Goal: Information Seeking & Learning: Learn about a topic

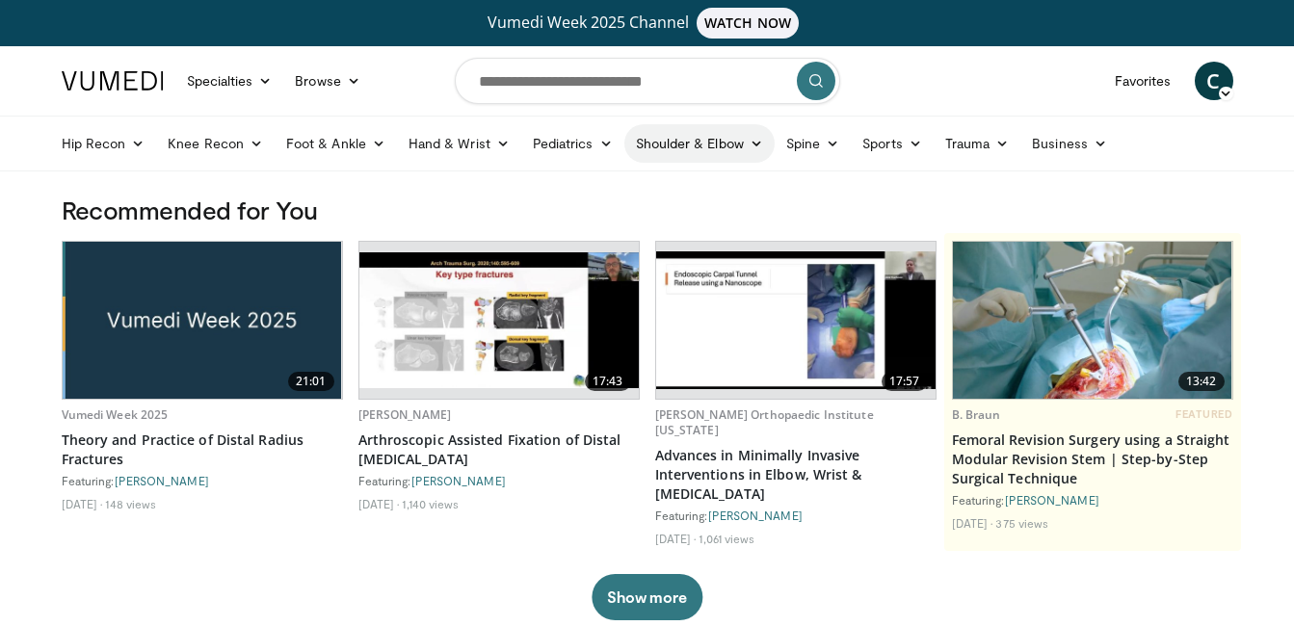
click at [744, 144] on link "Shoulder & Elbow" at bounding box center [699, 143] width 150 height 39
click at [657, 177] on link "Elbow" at bounding box center [658, 188] width 229 height 31
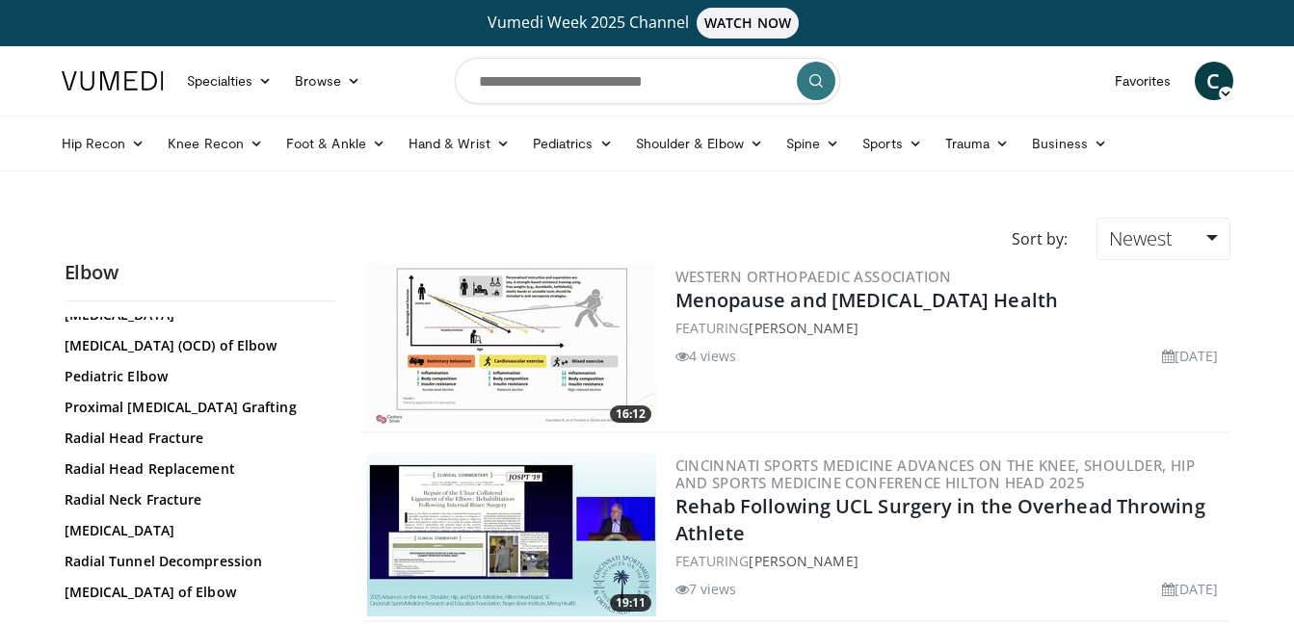
scroll to position [1423, 0]
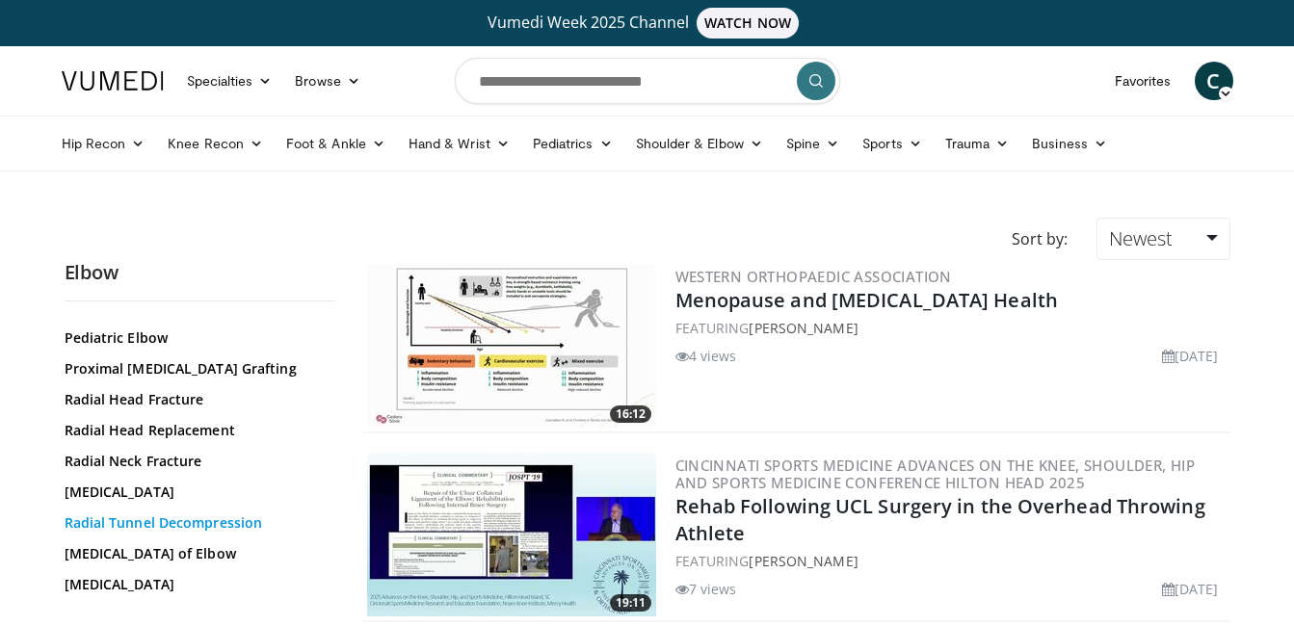
click at [239, 533] on link "Radial Tunnel Decompression" at bounding box center [195, 522] width 260 height 19
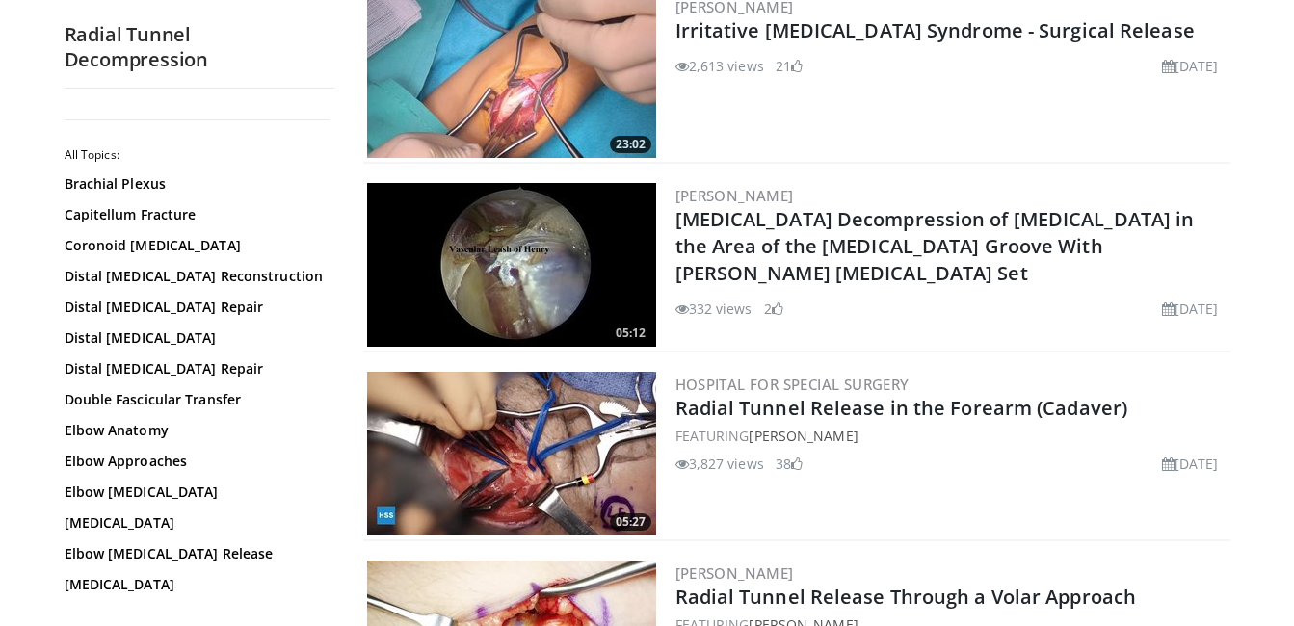
scroll to position [462, 0]
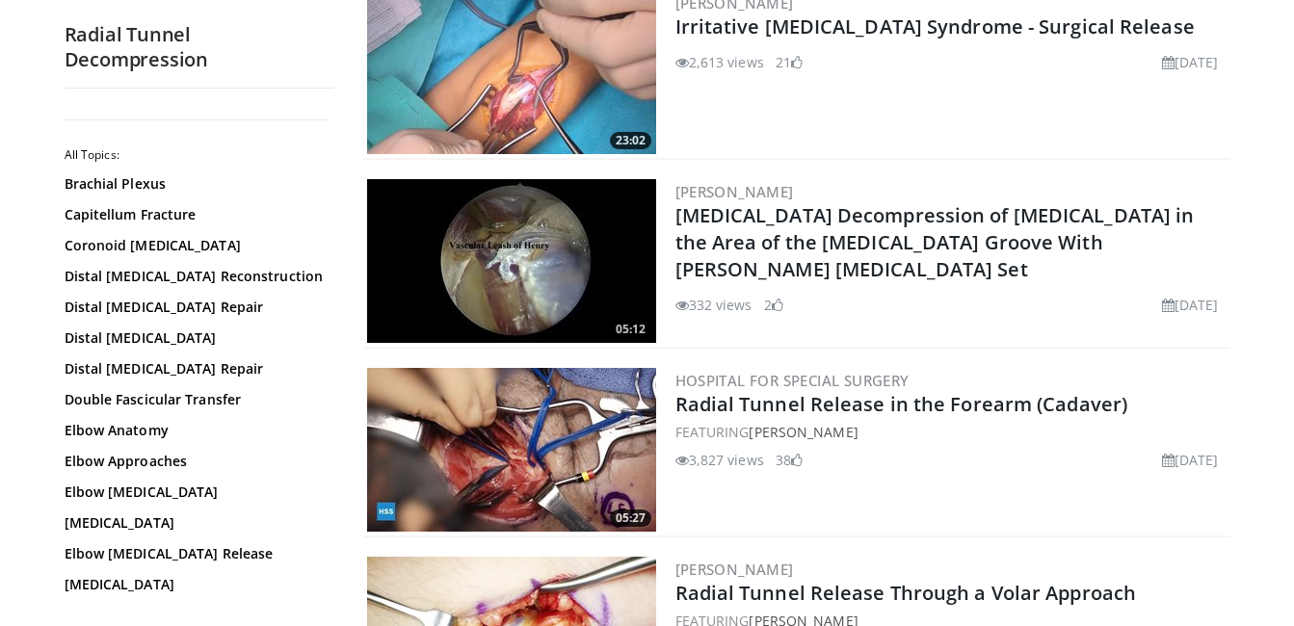
click at [539, 436] on img at bounding box center [511, 450] width 289 height 164
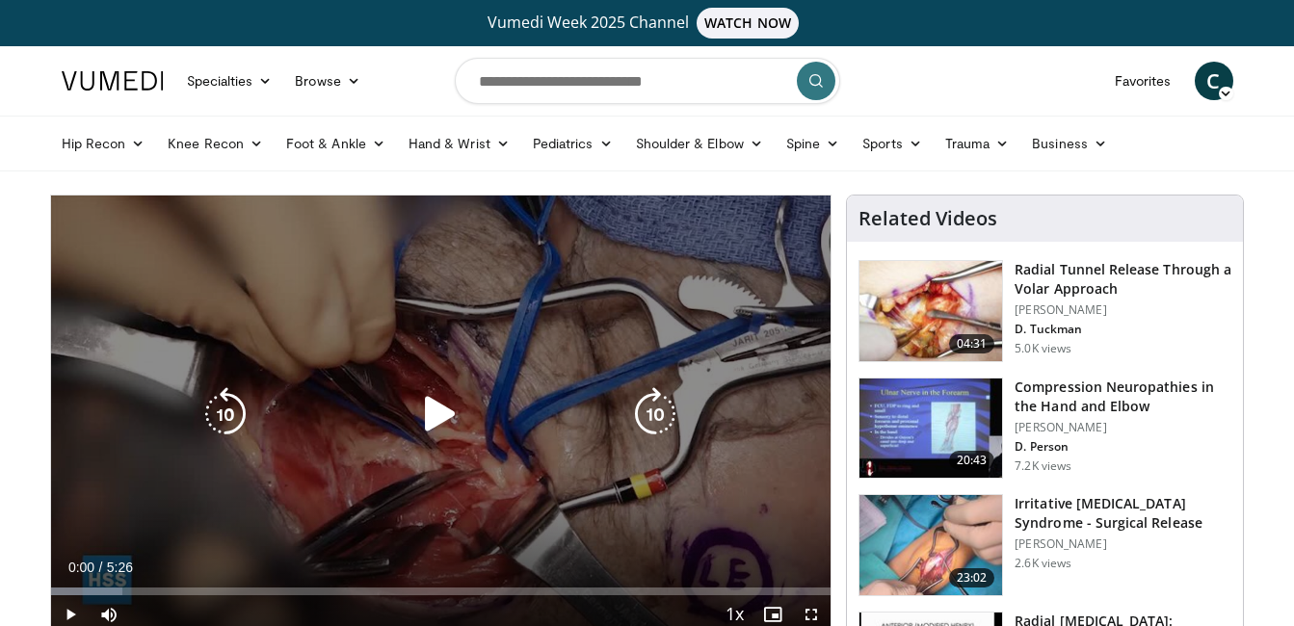
click at [421, 423] on icon "Video Player" at bounding box center [440, 414] width 54 height 54
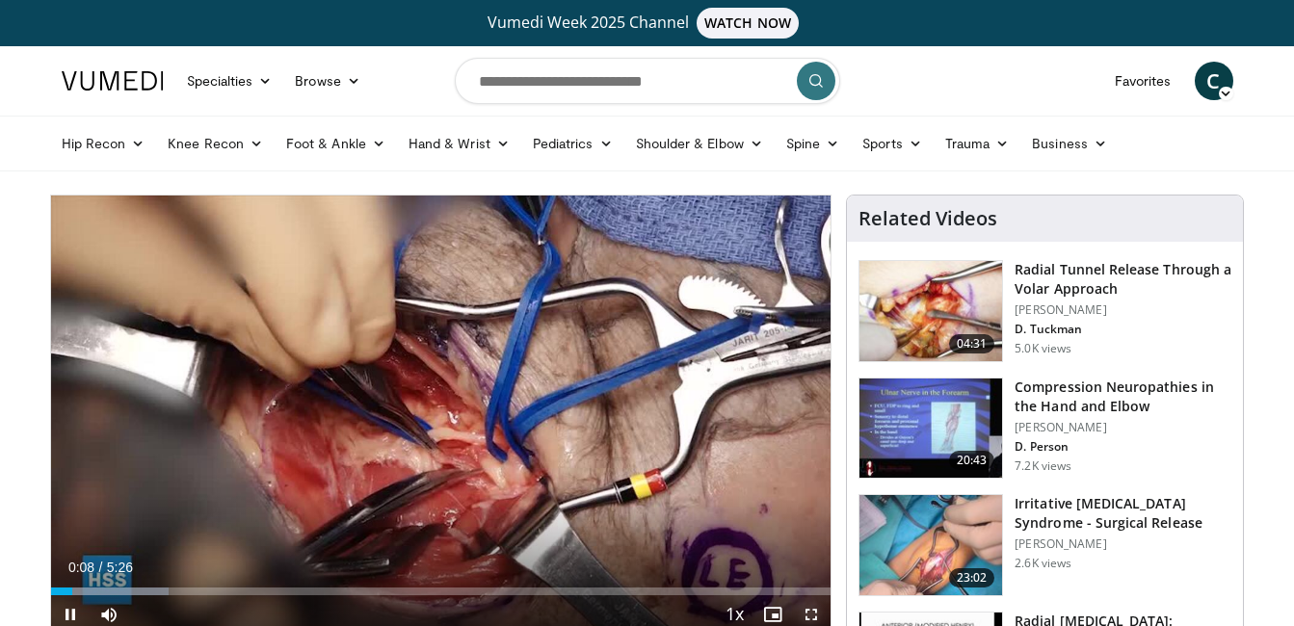
click at [805, 613] on span "Video Player" at bounding box center [811, 614] width 39 height 39
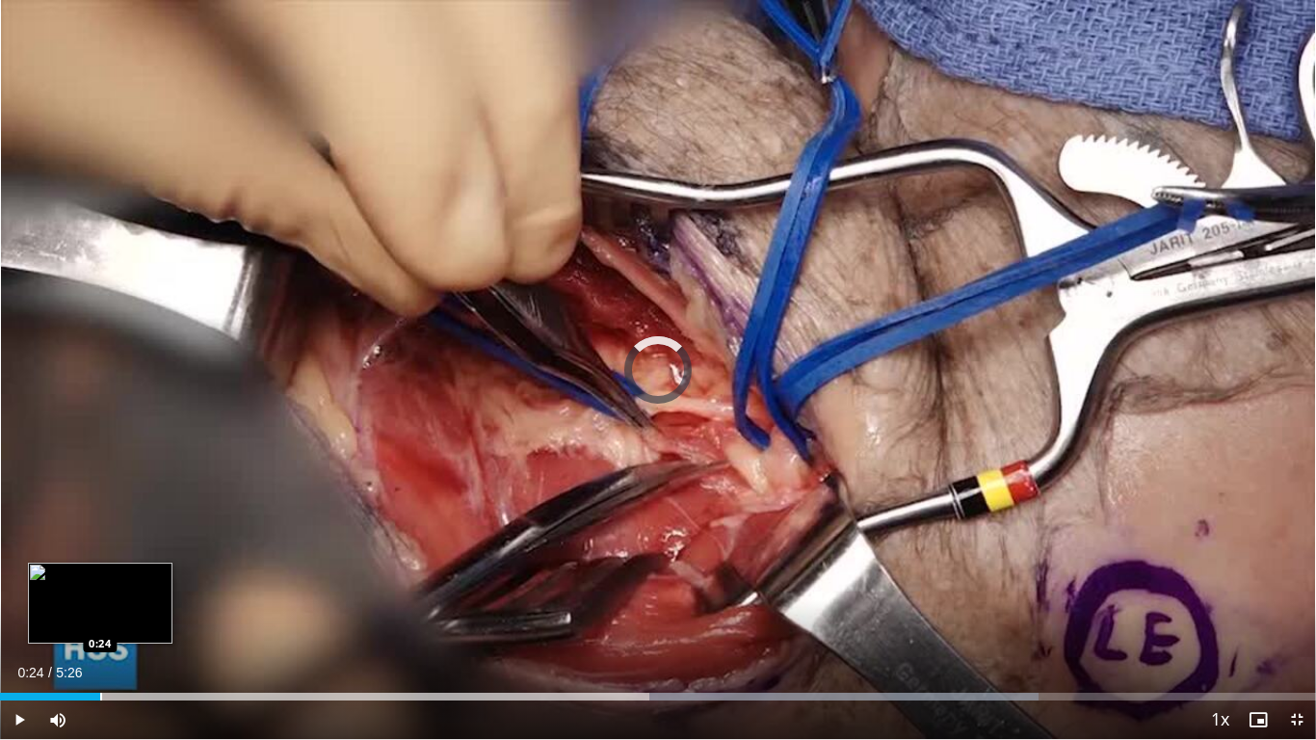
click at [100, 625] on div "Loaded : 78.94% 0:24 0:24" at bounding box center [658, 691] width 1316 height 18
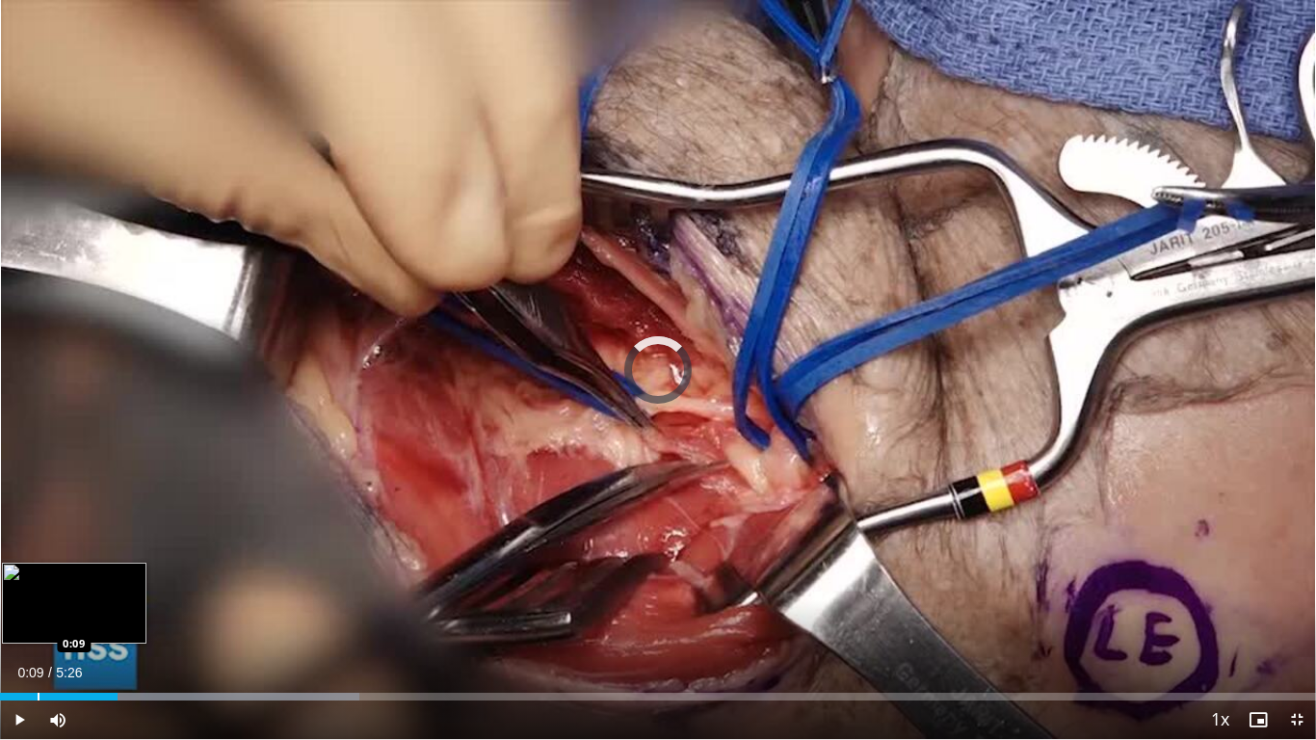
click at [38, 625] on div "Loaded : 27.31% 0:29 0:09" at bounding box center [658, 691] width 1316 height 18
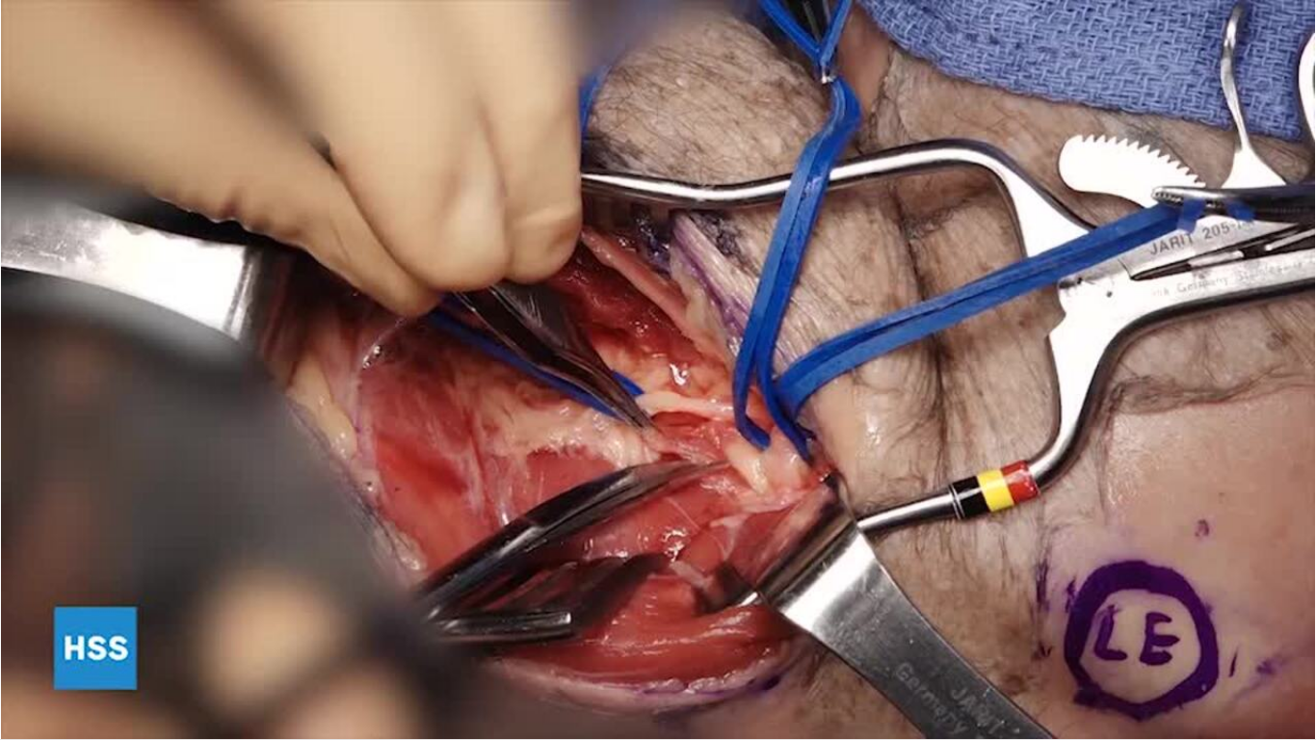
click at [38, 625] on div "10 seconds Tap to unmute" at bounding box center [658, 369] width 1316 height 739
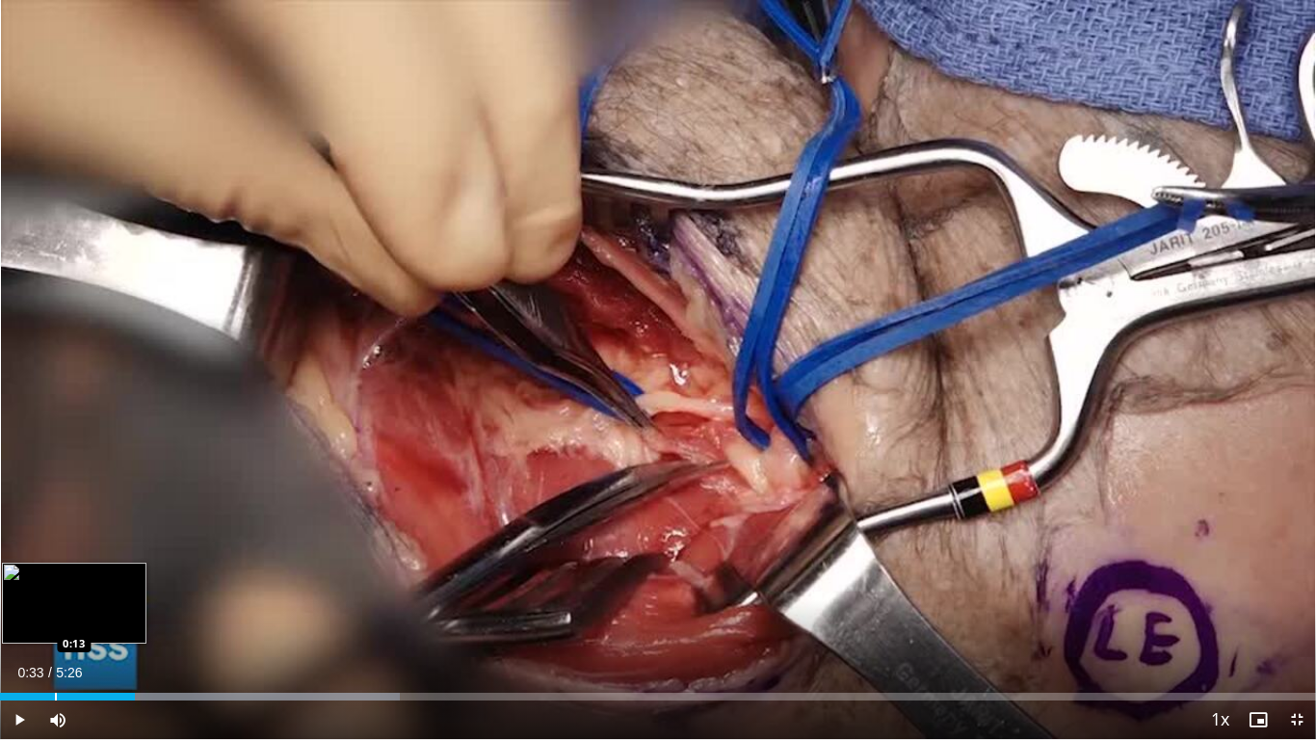
click at [55, 625] on div "Progress Bar" at bounding box center [56, 697] width 2 height 8
click at [24, 625] on div "Loaded : 30.35% 0:05 0:05" at bounding box center [658, 691] width 1316 height 18
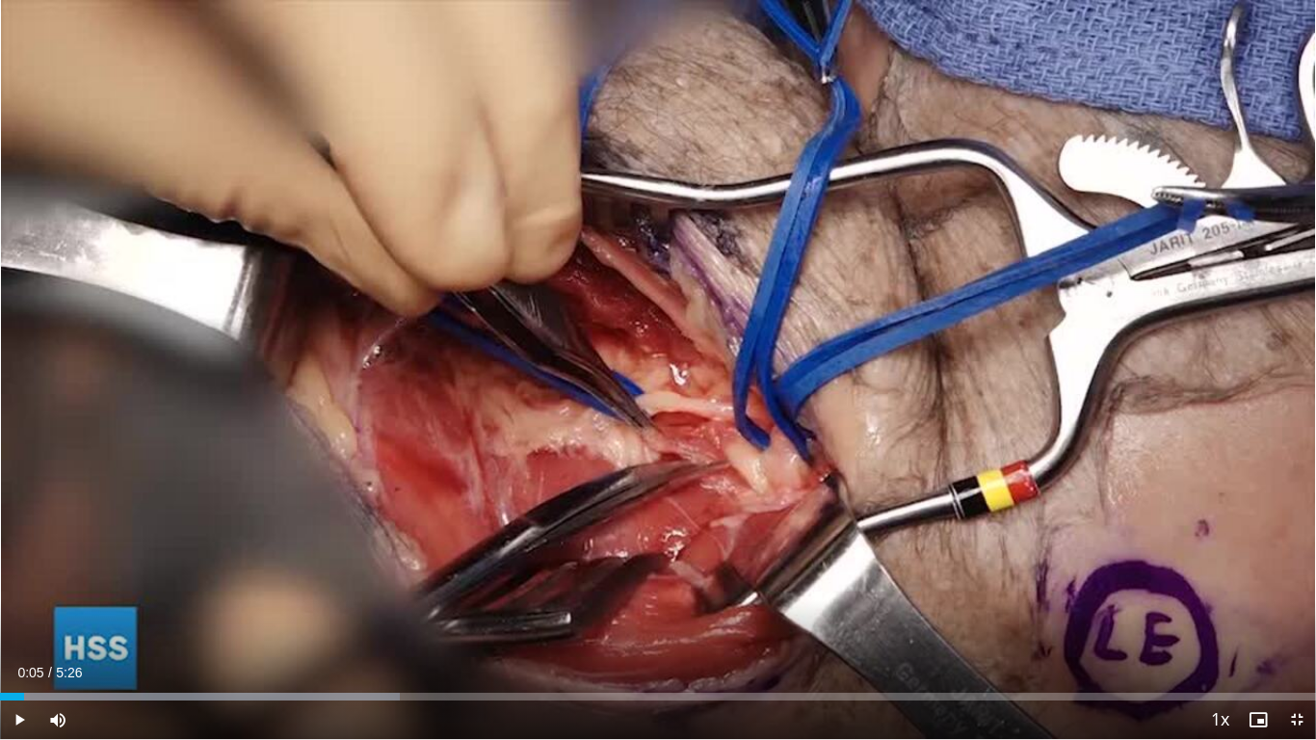
click at [125, 625] on div "Current Time 0:05 / Duration 5:26 Play Skip Backward Skip Forward Mute Loaded :…" at bounding box center [658, 719] width 1316 height 39
click at [12, 625] on span "Video Player" at bounding box center [19, 719] width 39 height 39
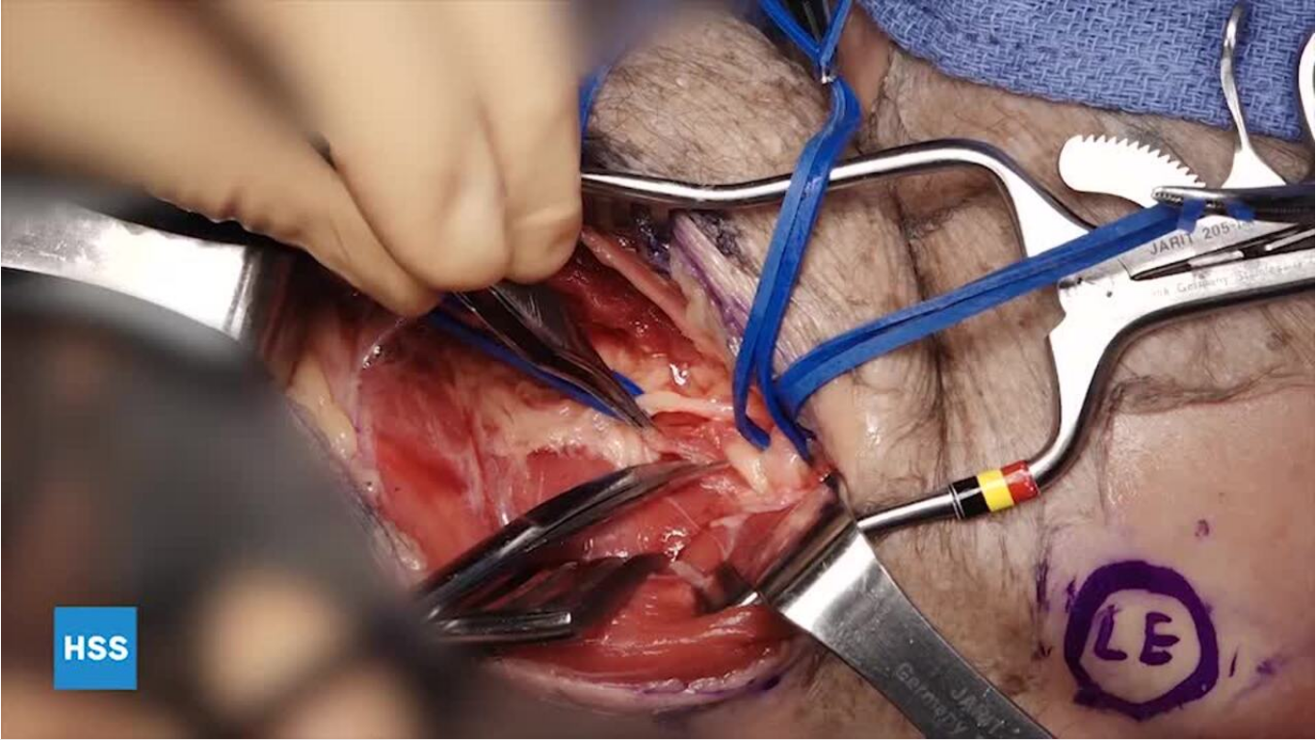
click at [12, 625] on div "10 seconds Tap to unmute" at bounding box center [658, 369] width 1316 height 739
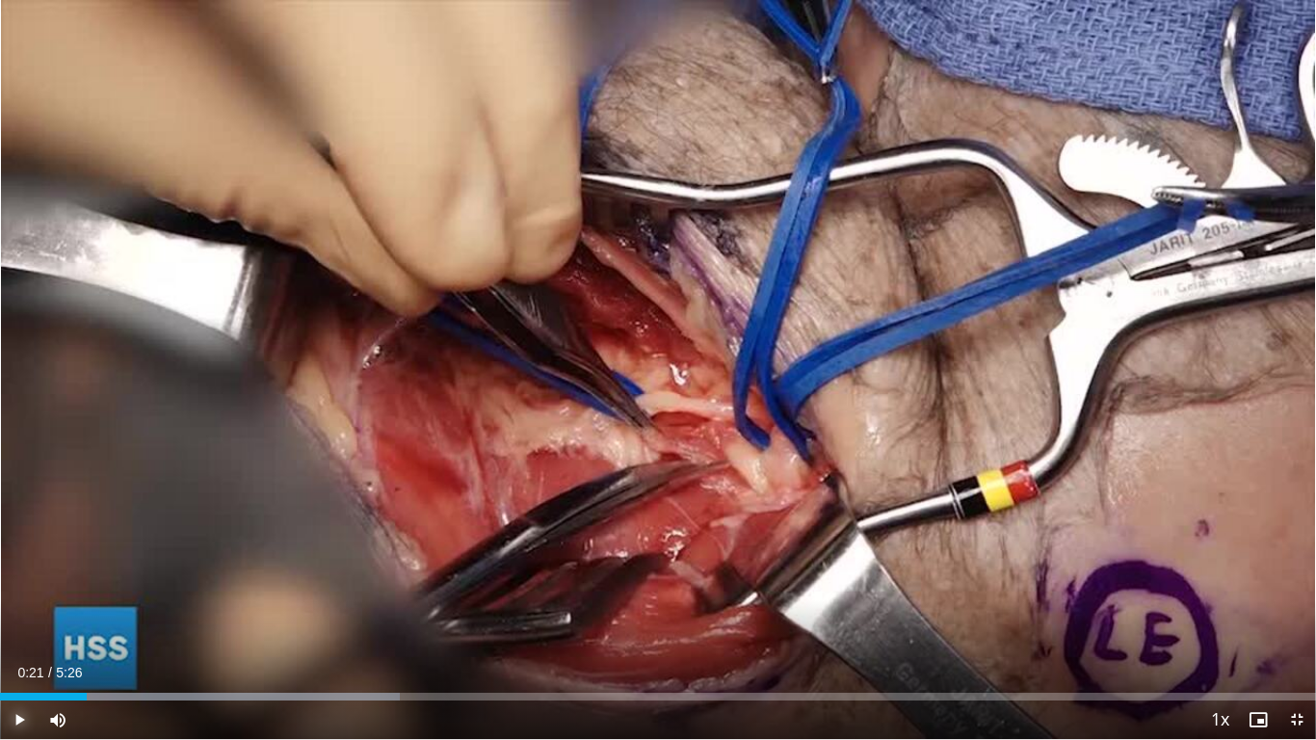
click at [12, 625] on span "Video Player" at bounding box center [19, 719] width 39 height 39
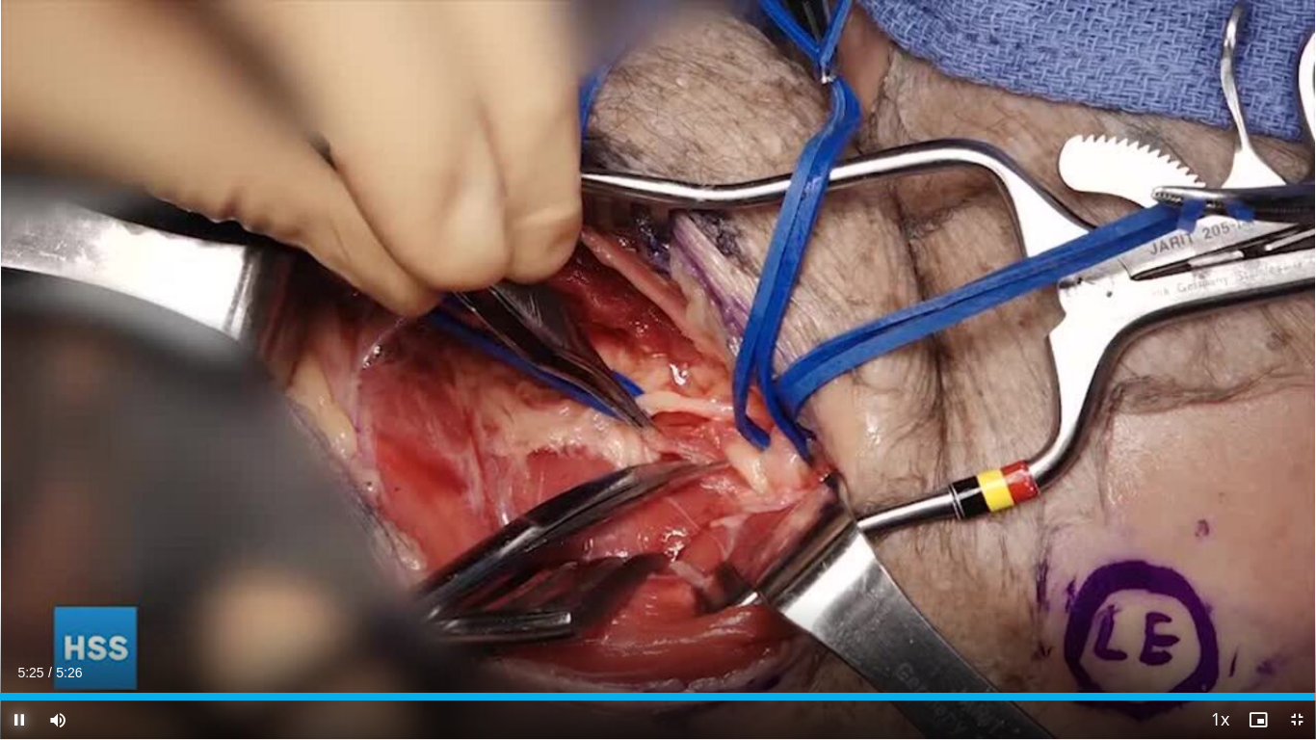
click at [21, 625] on span "Video Player" at bounding box center [19, 719] width 39 height 39
click at [1294, 625] on span "Video Player" at bounding box center [1296, 719] width 39 height 39
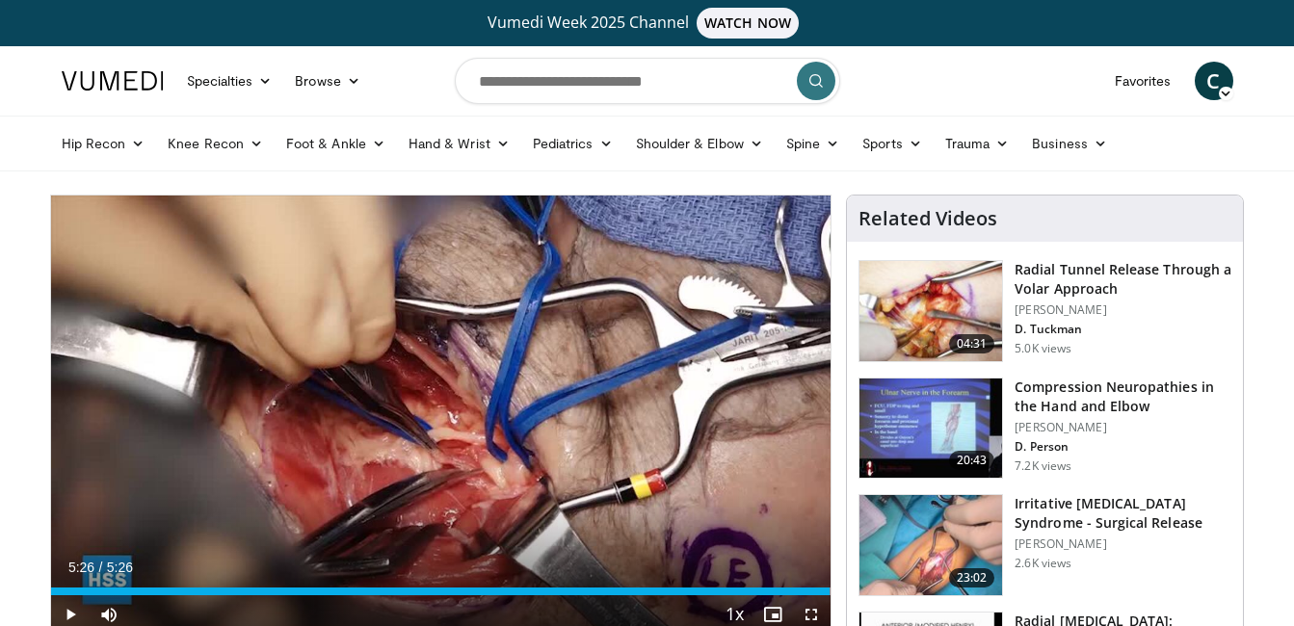
click at [953, 276] on img at bounding box center [930, 311] width 143 height 100
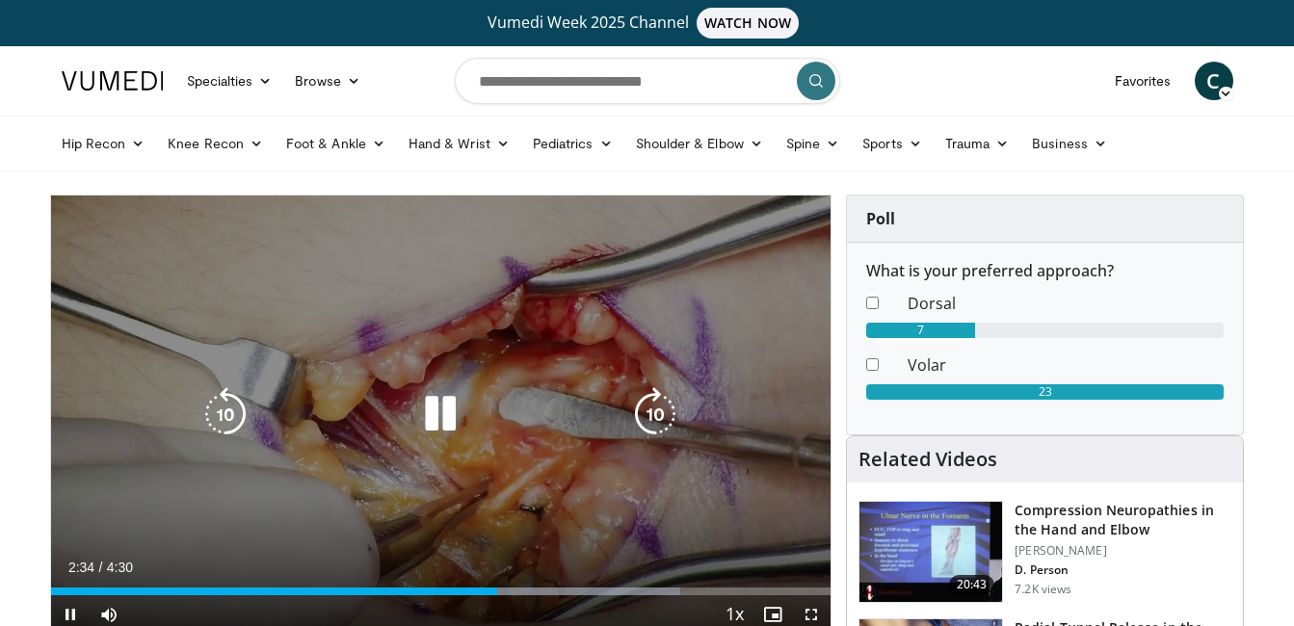
click at [456, 406] on icon "Video Player" at bounding box center [440, 414] width 54 height 54
click at [441, 419] on icon "Video Player" at bounding box center [440, 414] width 54 height 54
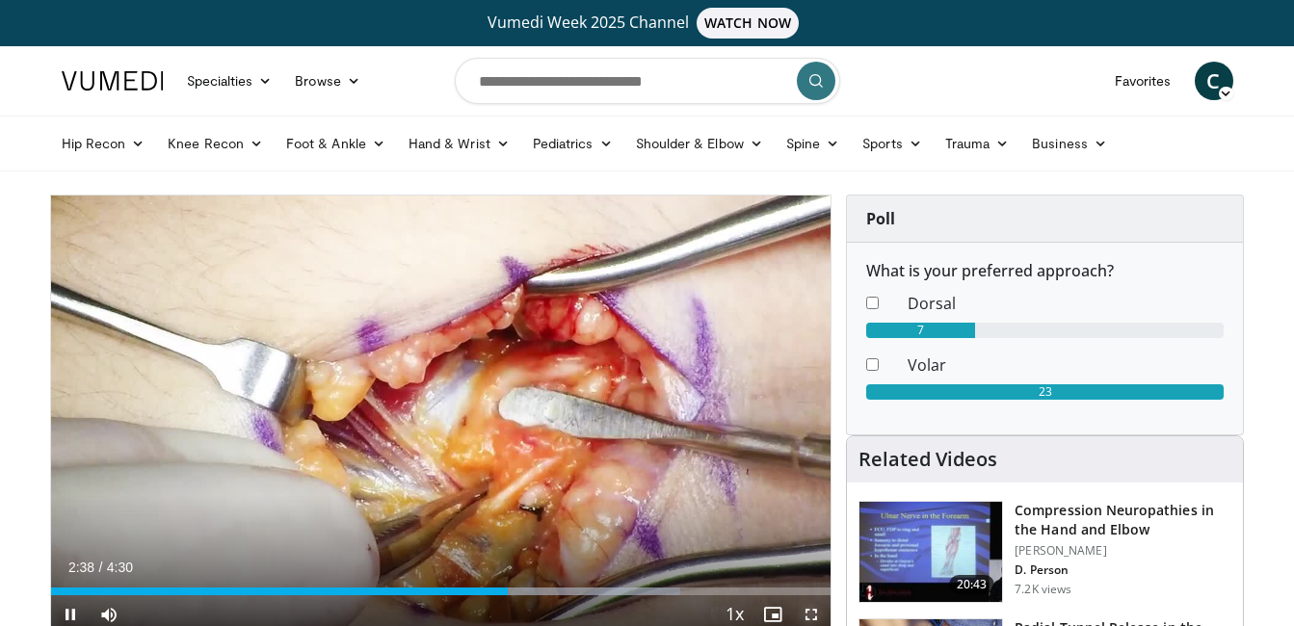
click at [802, 614] on span "Video Player" at bounding box center [811, 614] width 39 height 39
